Goal: Find specific page/section: Find specific page/section

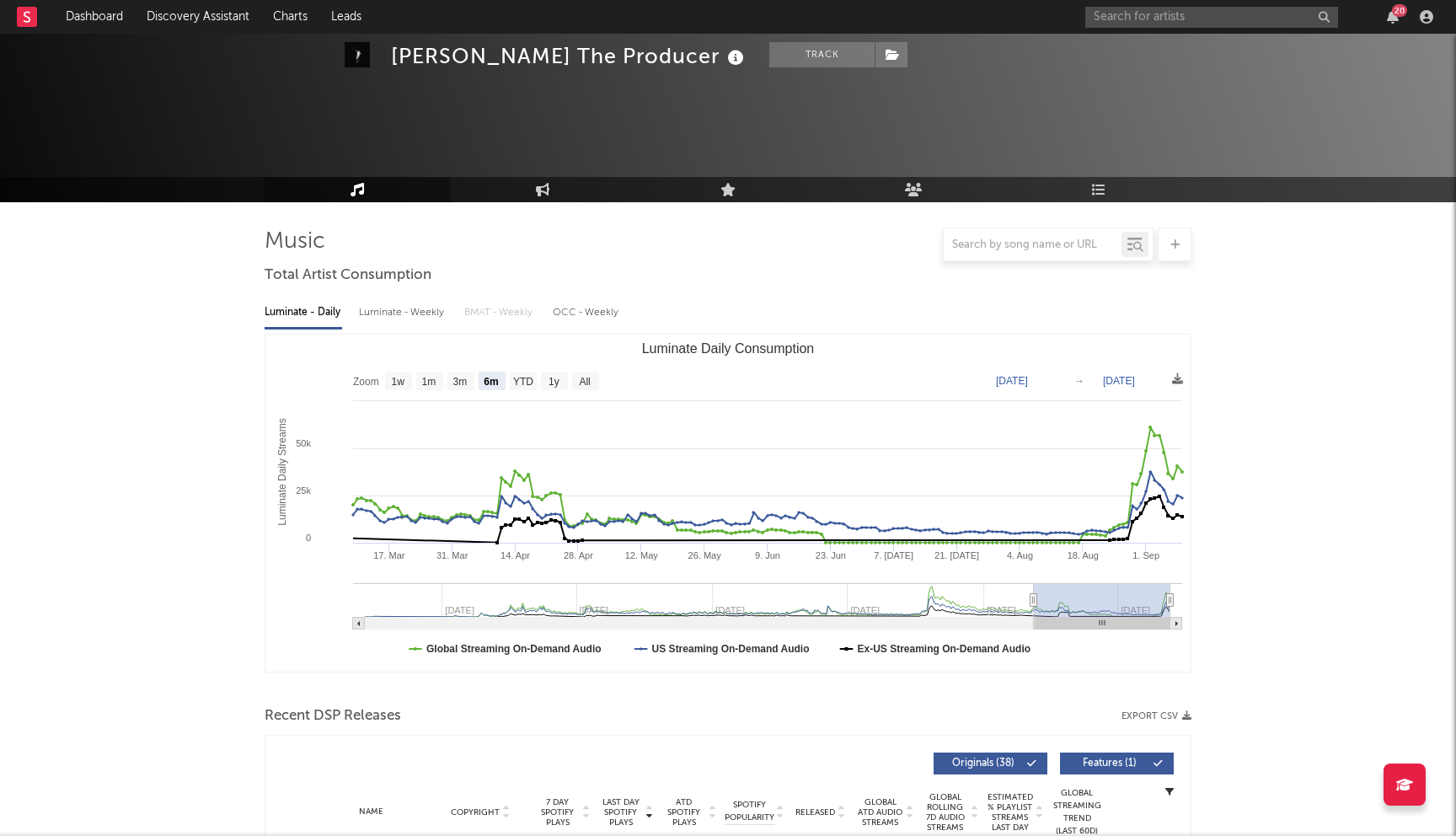
select select "6m"
select select "1w"
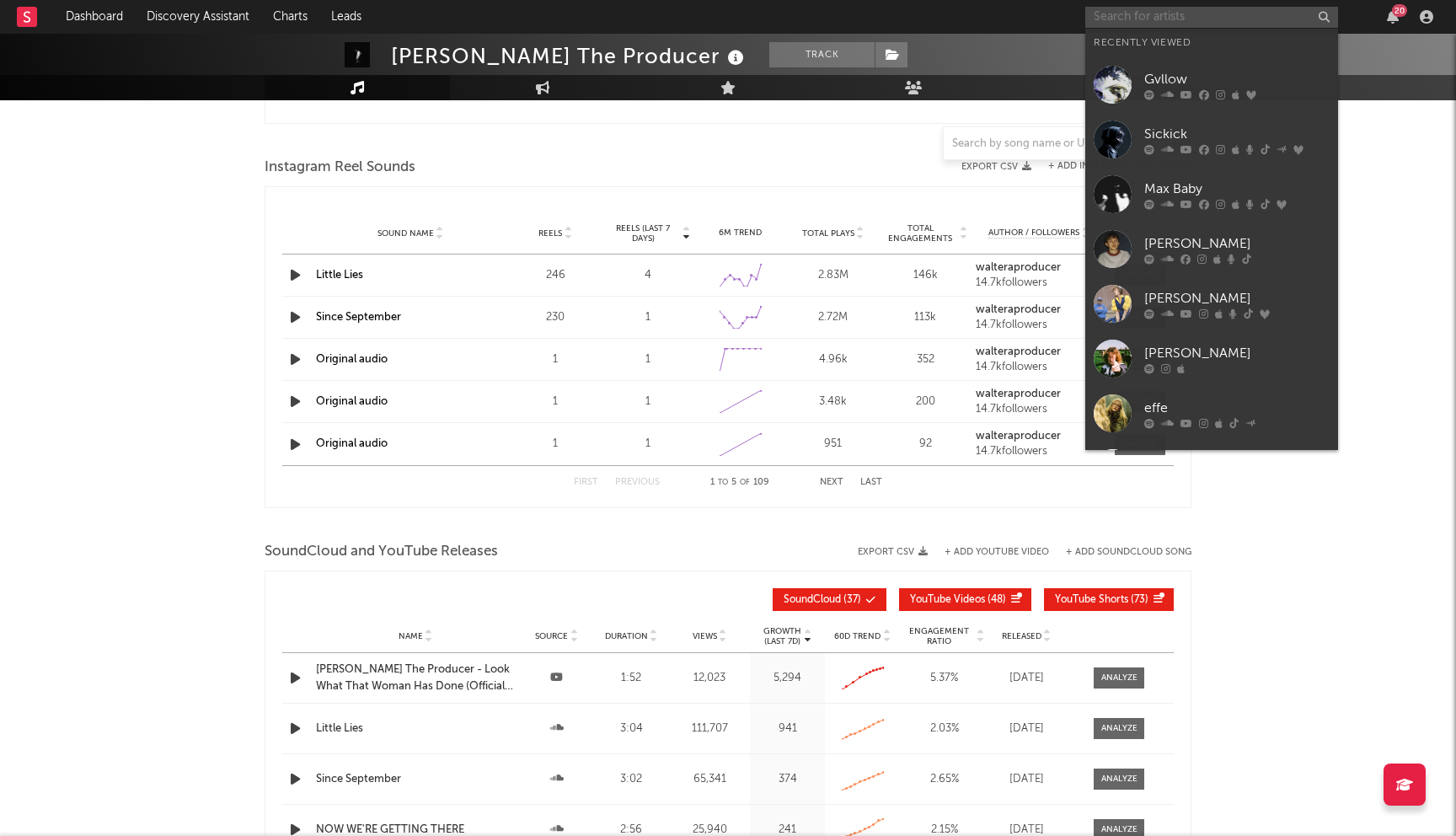
click at [1183, 25] on input "text" at bounding box center [1212, 17] width 253 height 21
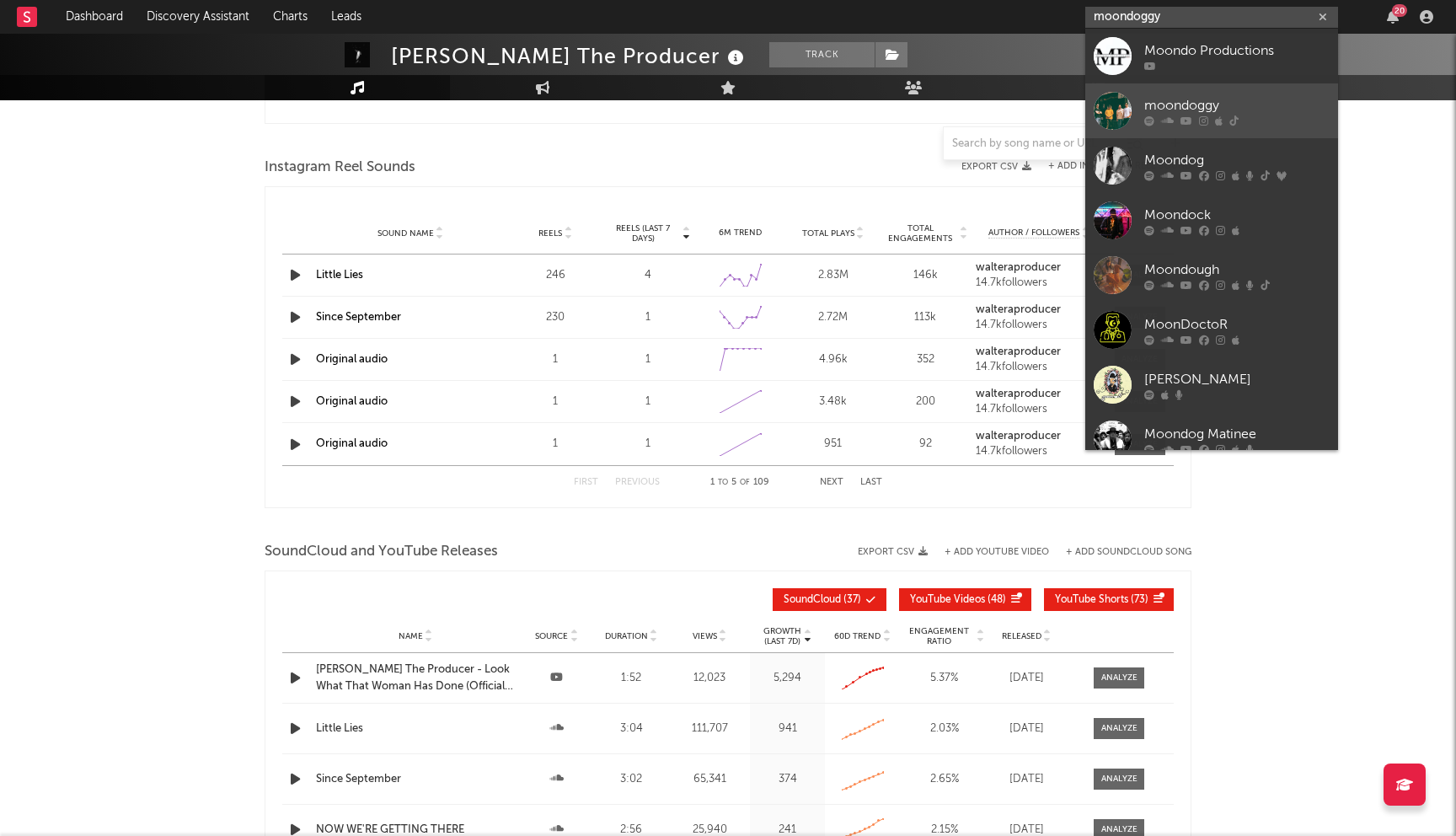
type input "moondoggy"
click at [1164, 103] on div "moondoggy" at bounding box center [1236, 106] width 185 height 20
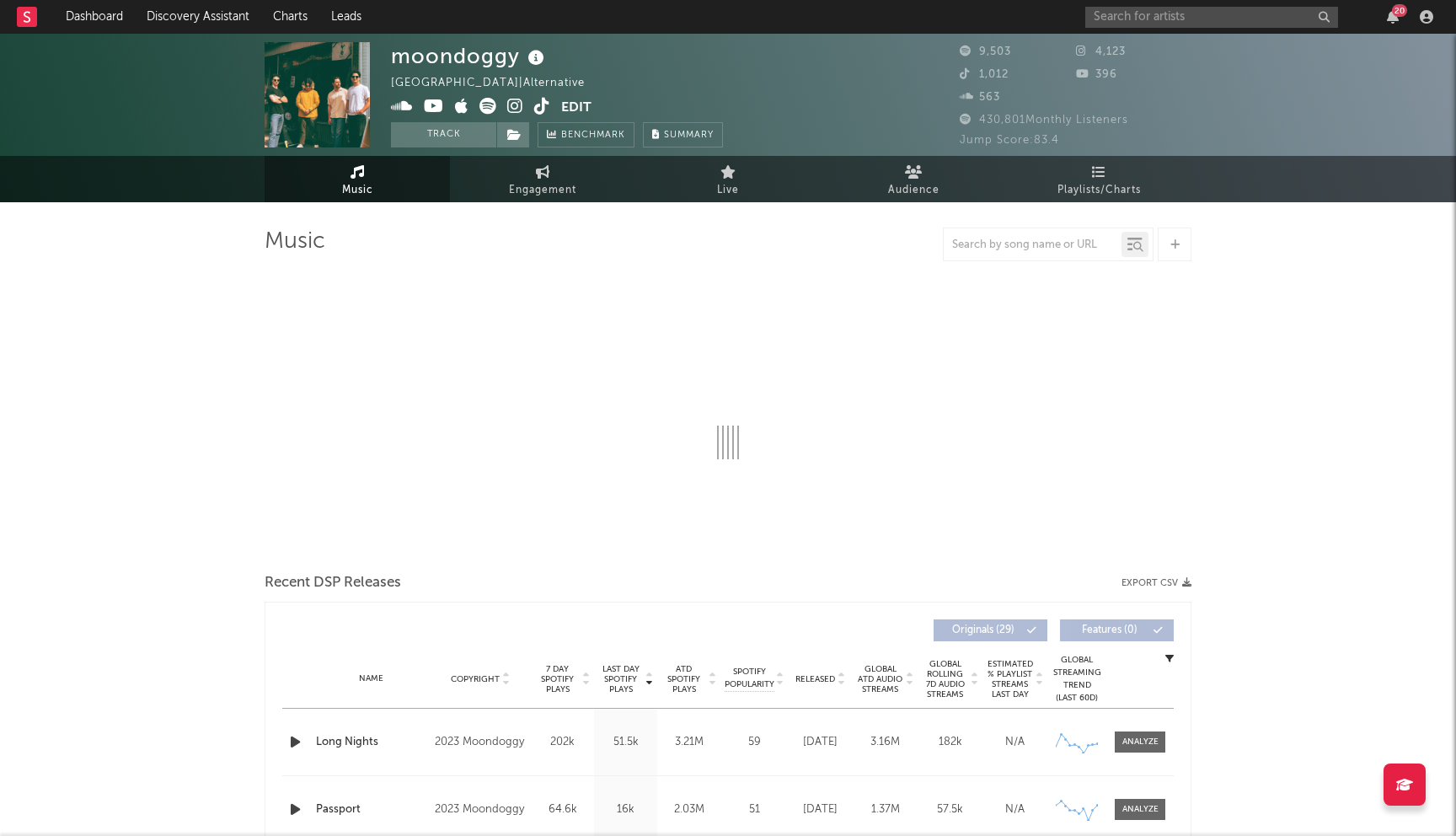
select select "6m"
